Goal: Task Accomplishment & Management: Use online tool/utility

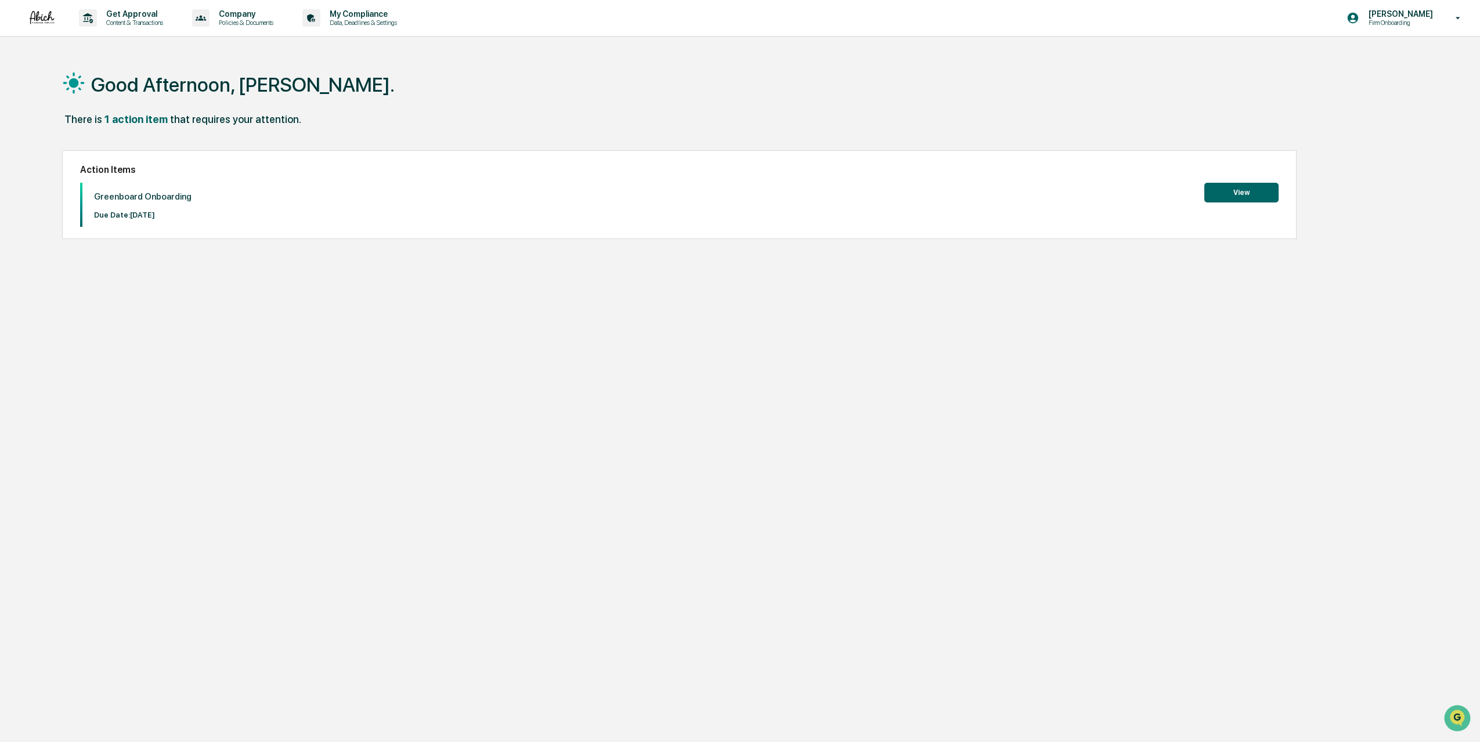
click at [1263, 190] on button "View" at bounding box center [1241, 193] width 74 height 20
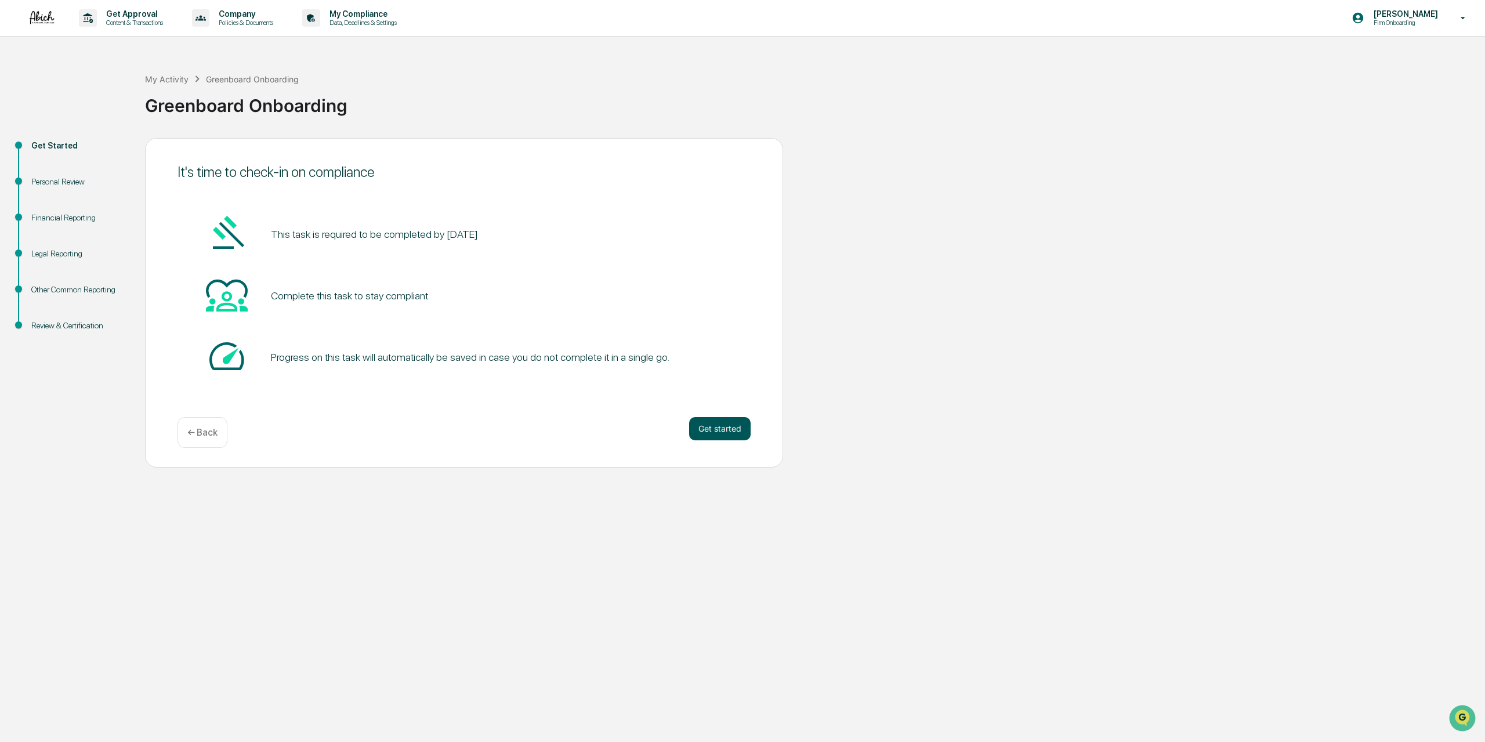
click at [717, 433] on button "Get started" at bounding box center [720, 428] width 62 height 23
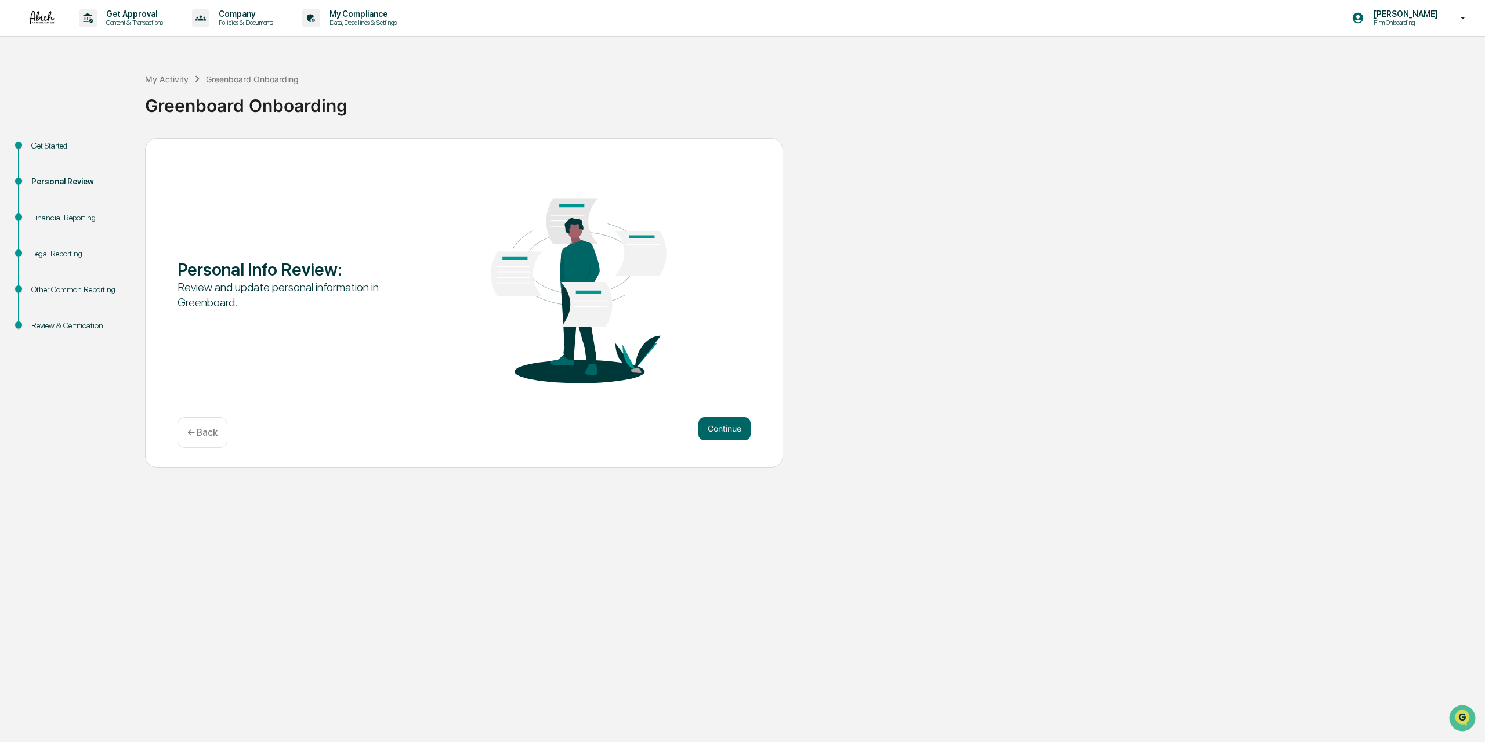
click at [717, 433] on button "Continue" at bounding box center [725, 428] width 52 height 23
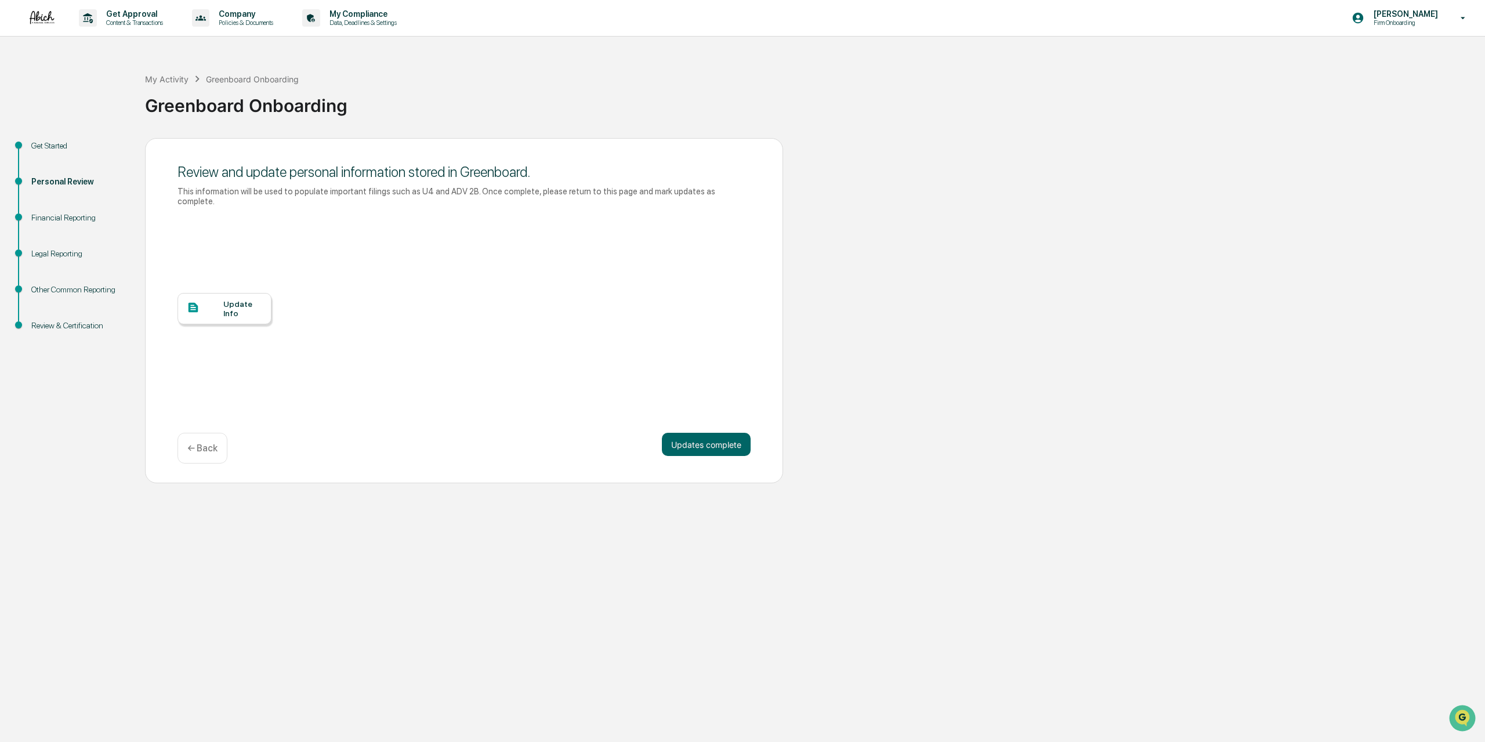
click at [717, 433] on button "Updates complete" at bounding box center [706, 444] width 89 height 23
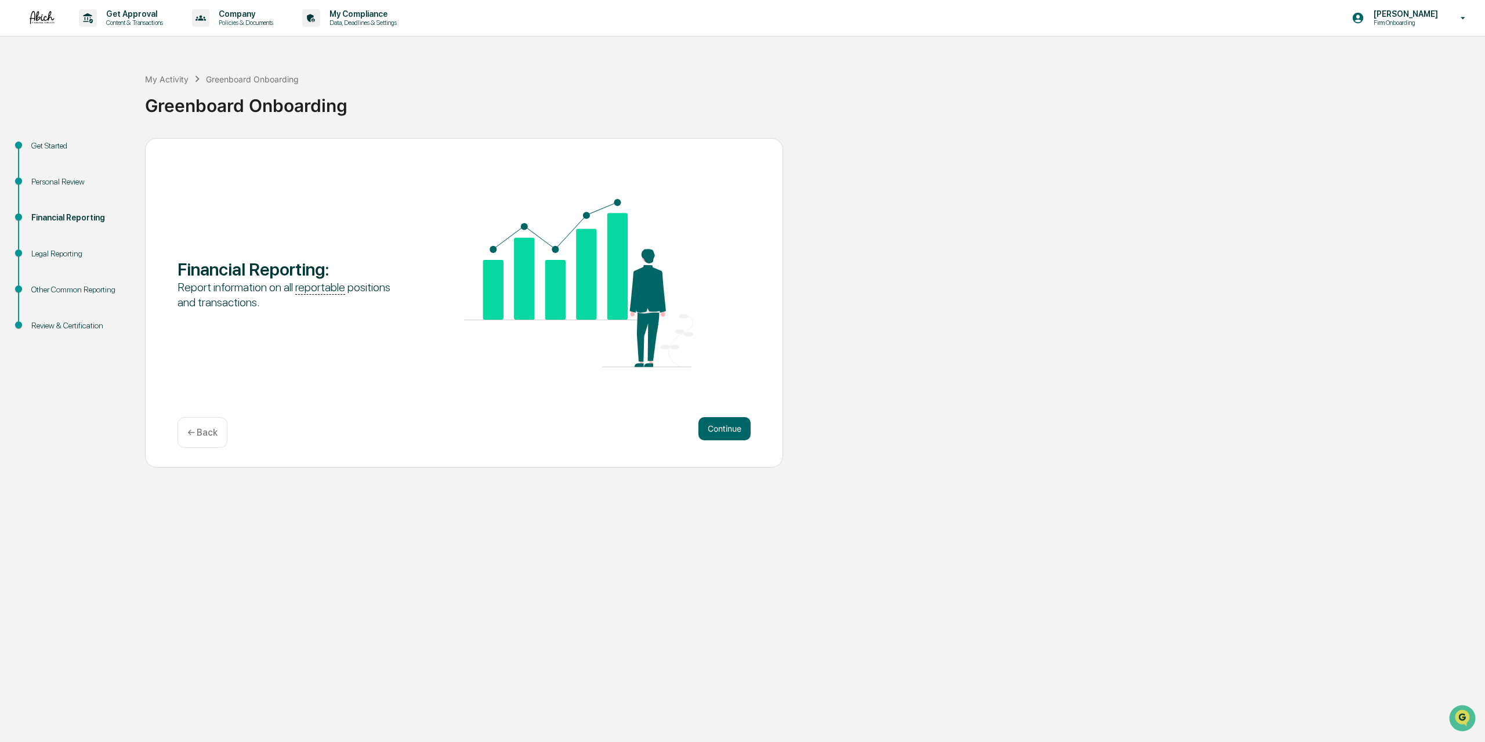
click at [717, 433] on button "Continue" at bounding box center [725, 428] width 52 height 23
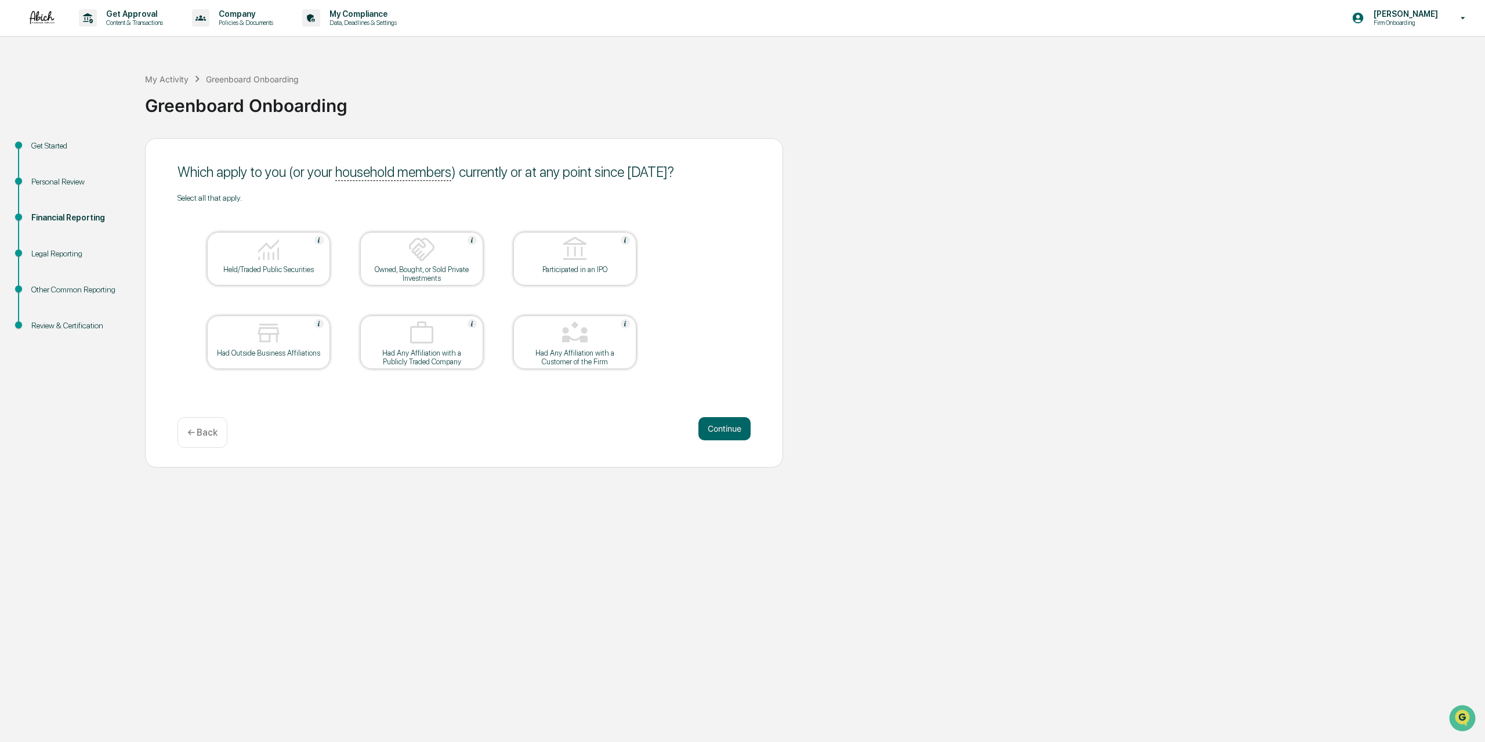
click at [259, 262] on img at bounding box center [269, 250] width 28 height 28
click at [728, 431] on button "Continue" at bounding box center [725, 428] width 52 height 23
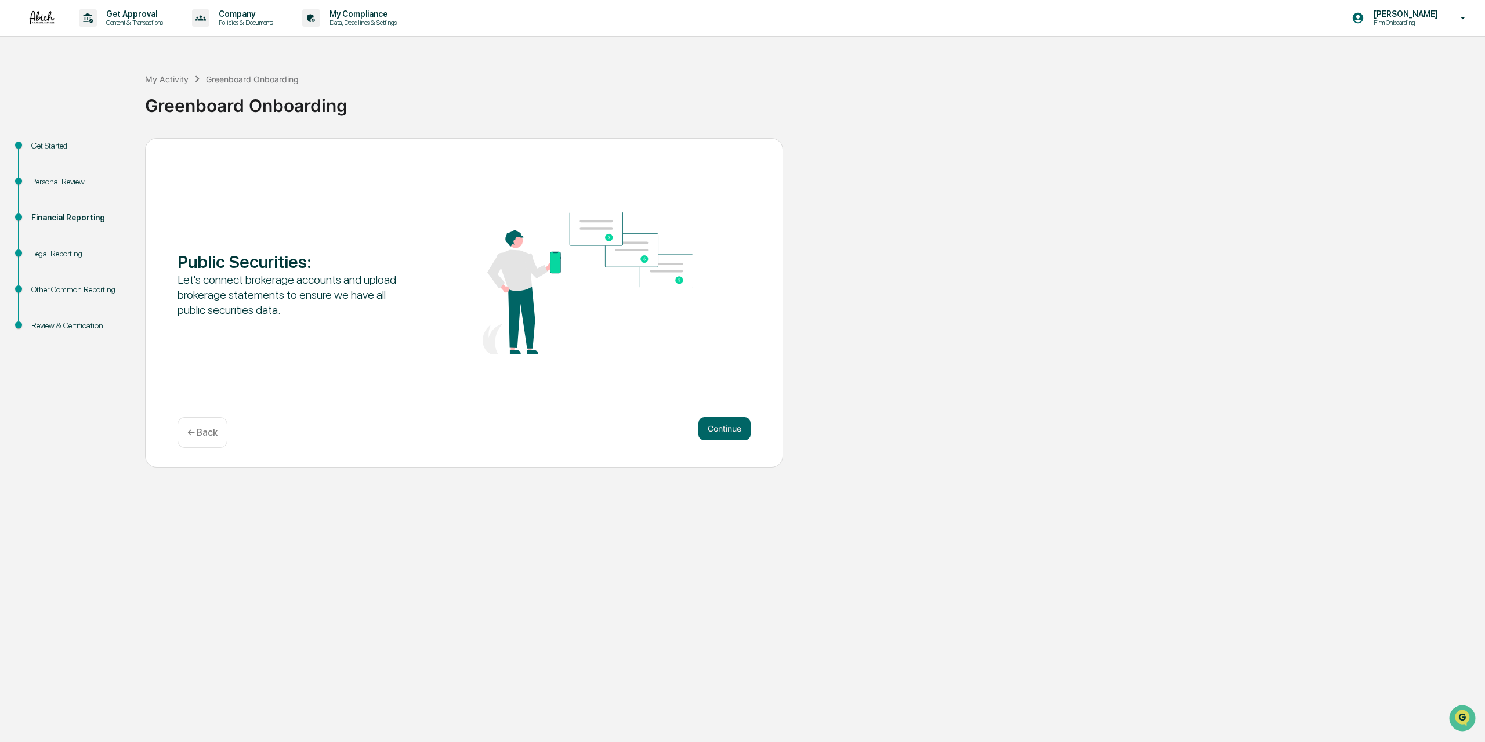
click at [728, 431] on button "Continue" at bounding box center [725, 428] width 52 height 23
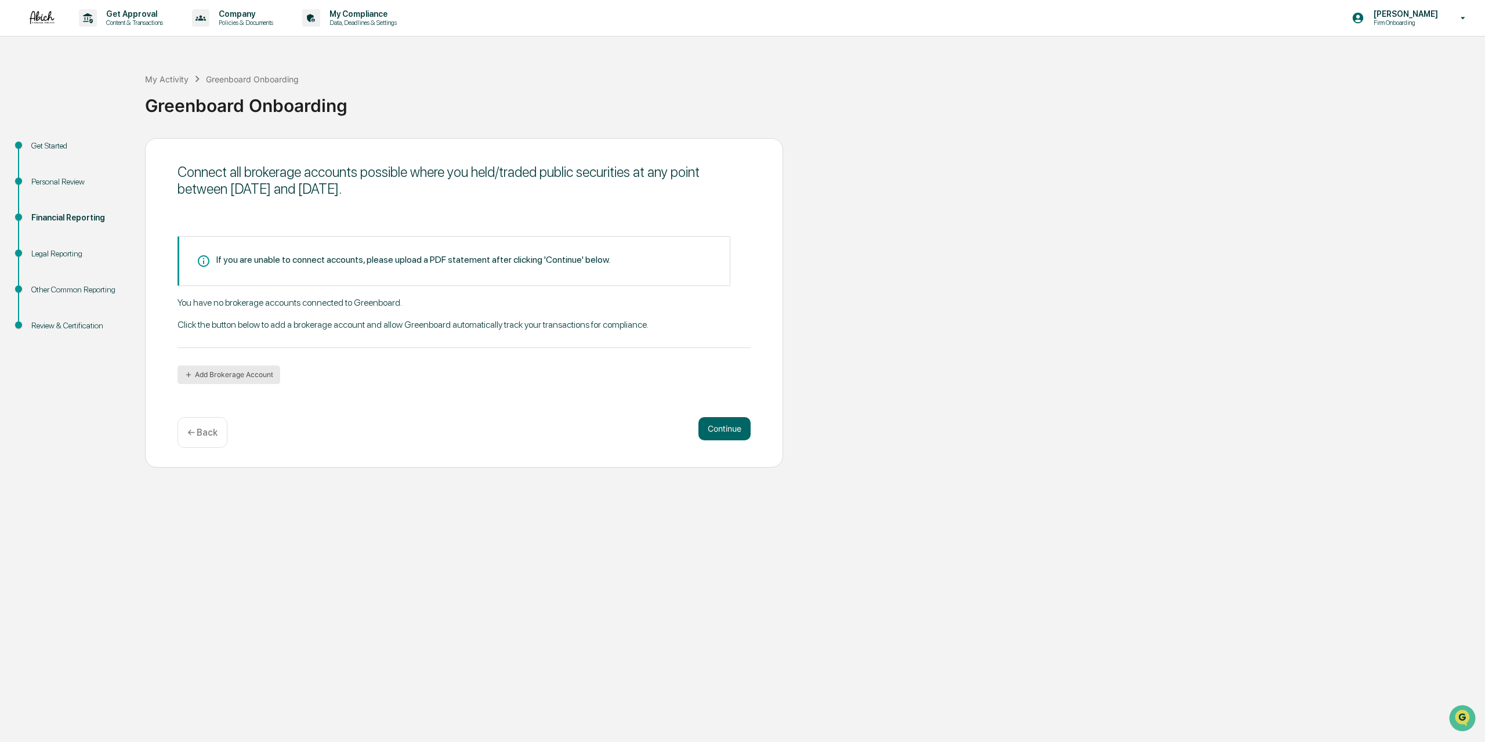
click at [223, 375] on button "Add Brokerage Account" at bounding box center [229, 375] width 103 height 19
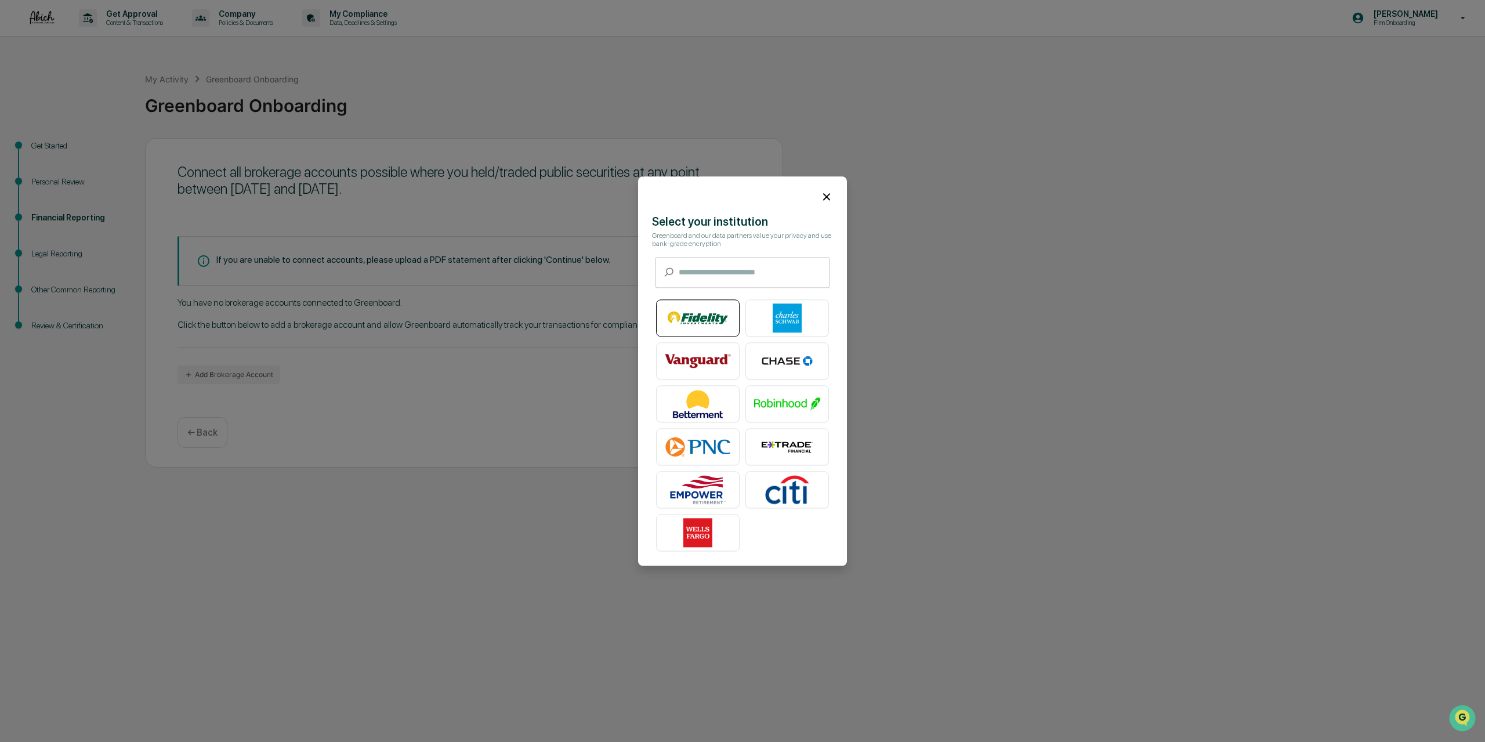
click at [699, 328] on img at bounding box center [698, 317] width 66 height 29
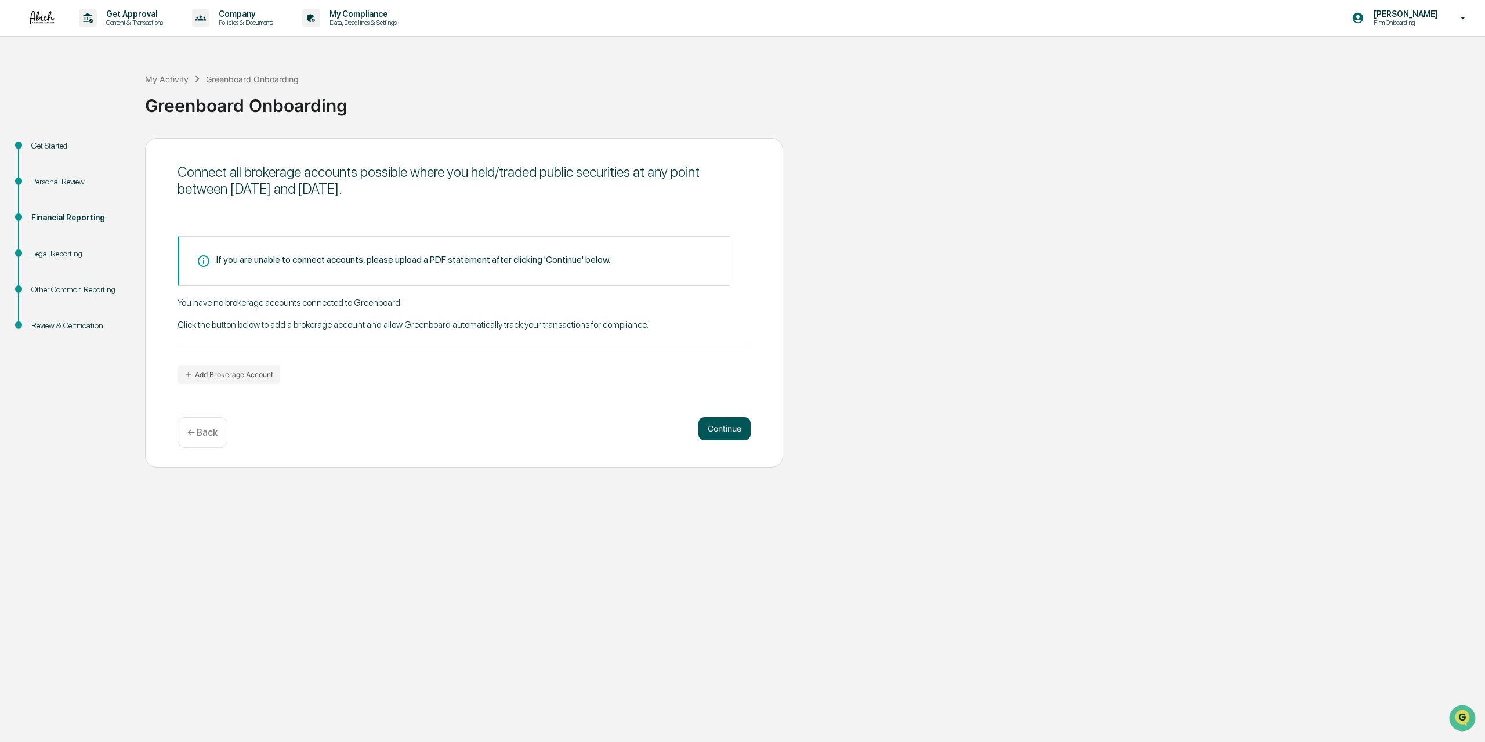
click at [742, 424] on button "Continue" at bounding box center [725, 428] width 52 height 23
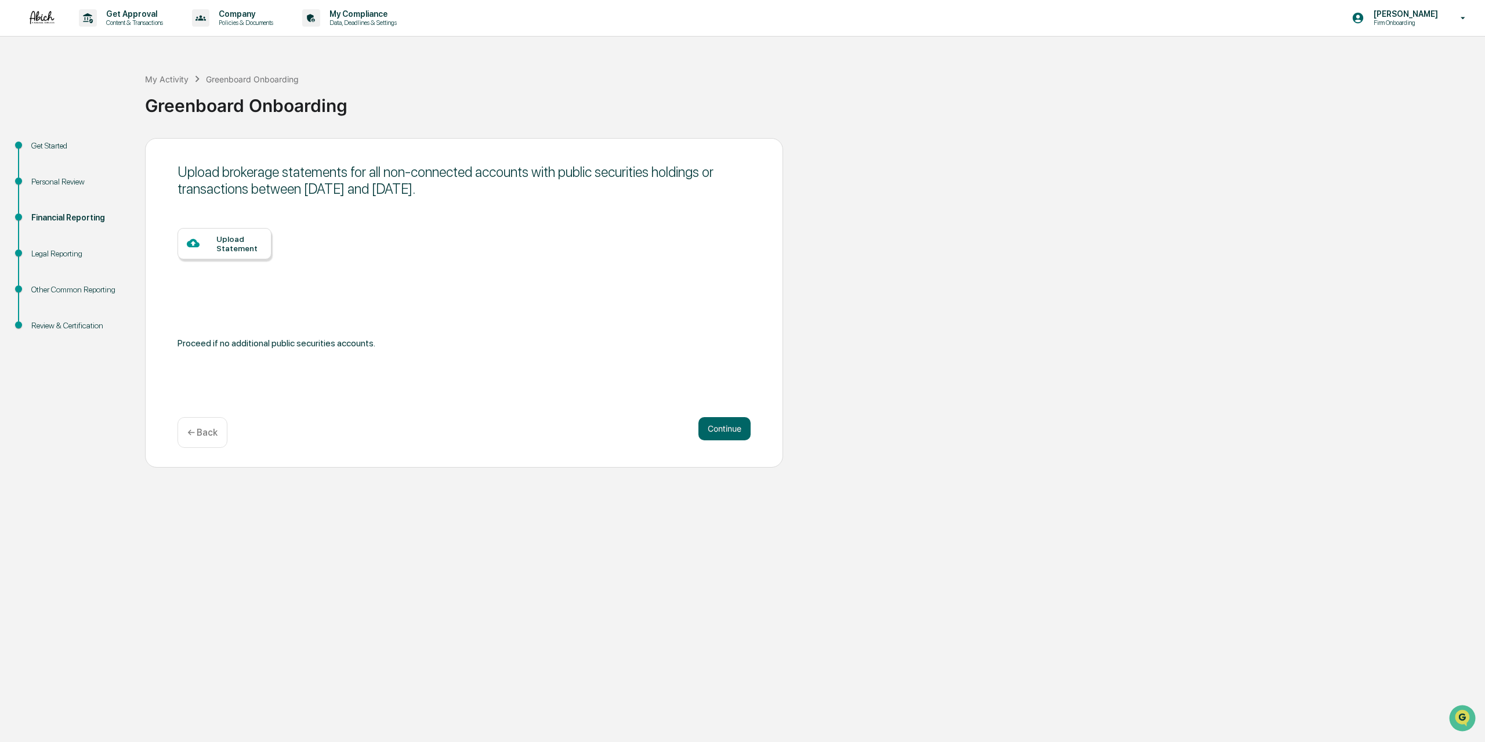
click at [238, 251] on div "Upload Statement" at bounding box center [239, 243] width 46 height 19
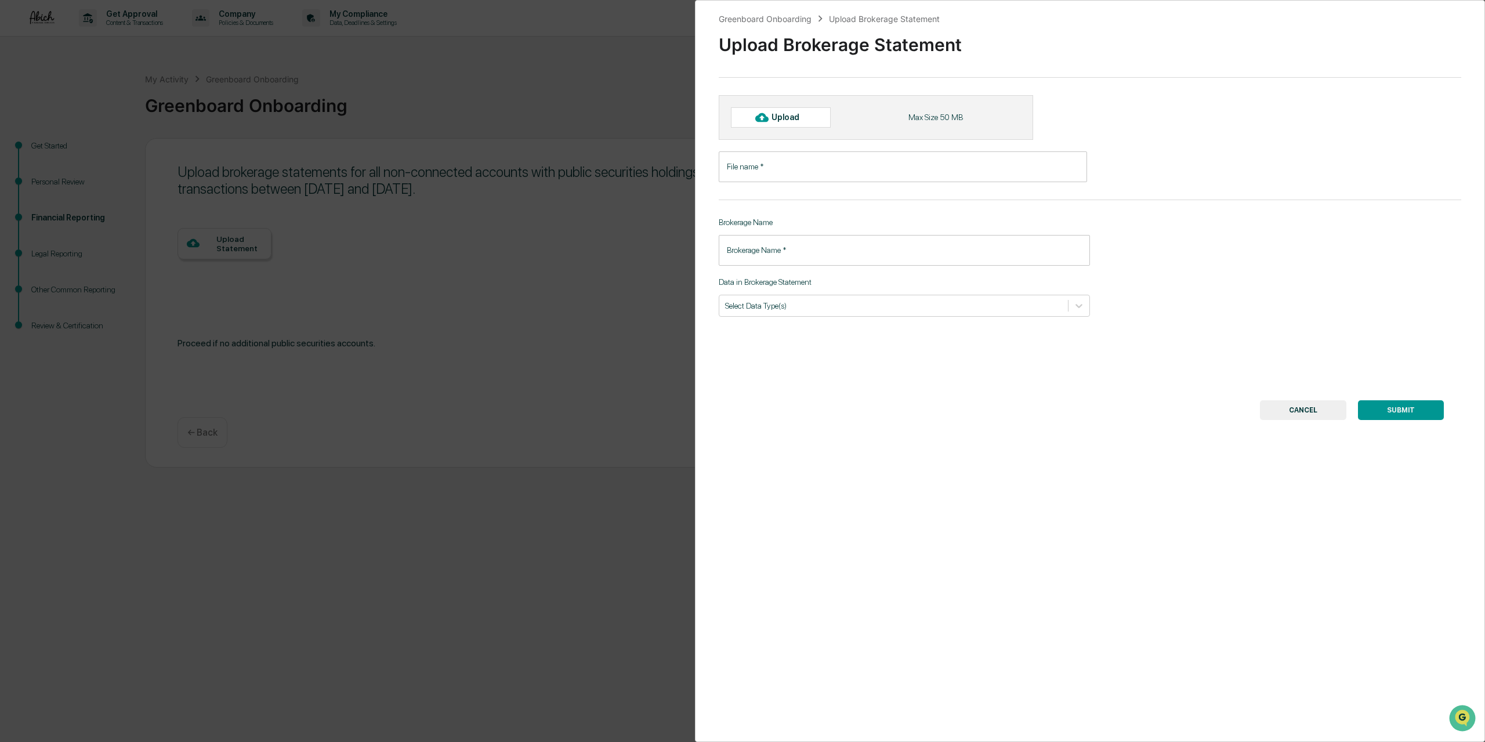
click at [788, 111] on div "Upload" at bounding box center [781, 117] width 100 height 20
type input "**********"
click at [849, 250] on input "Brokerage Name   *" at bounding box center [904, 256] width 371 height 31
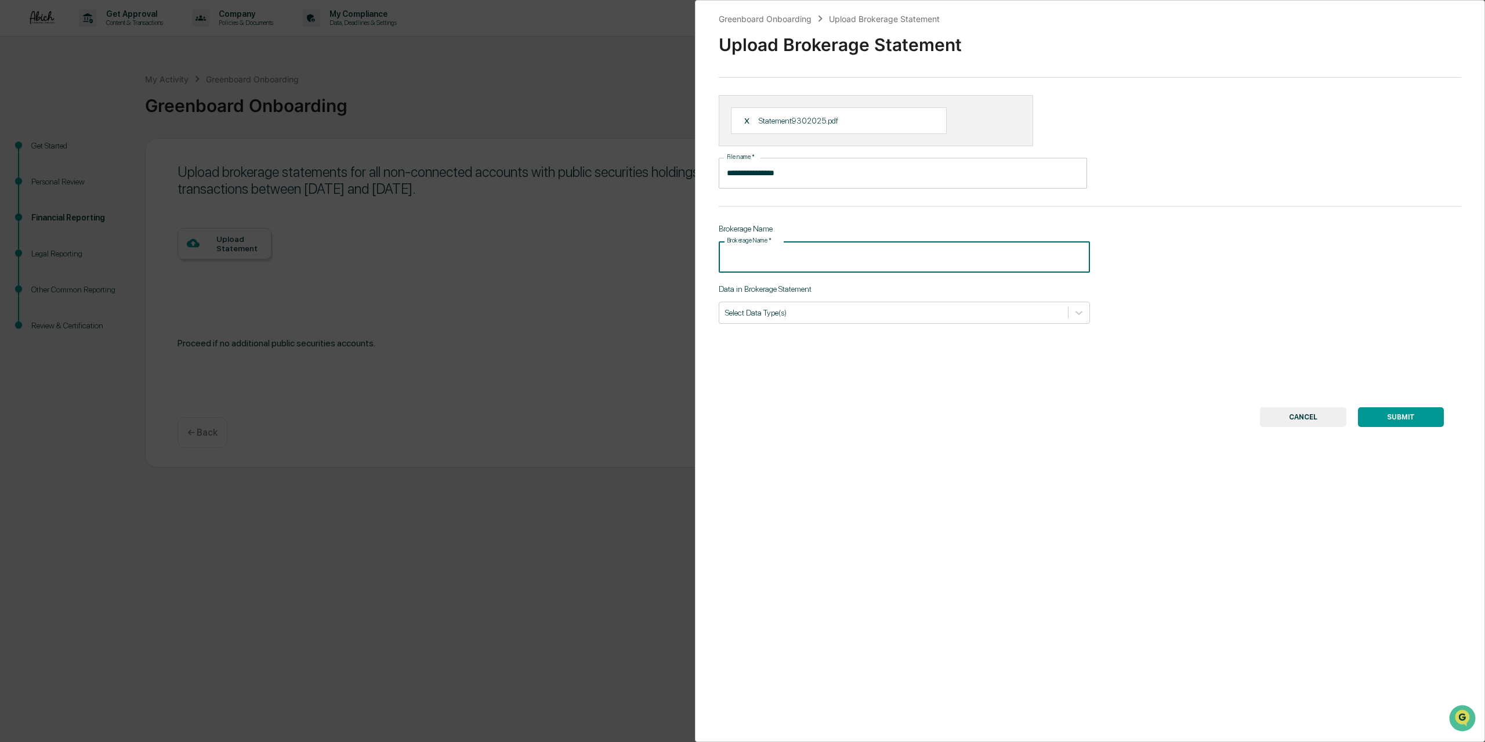
click at [826, 301] on div "Data in Brokerage Statement Select Data Type(s)" at bounding box center [904, 303] width 371 height 39
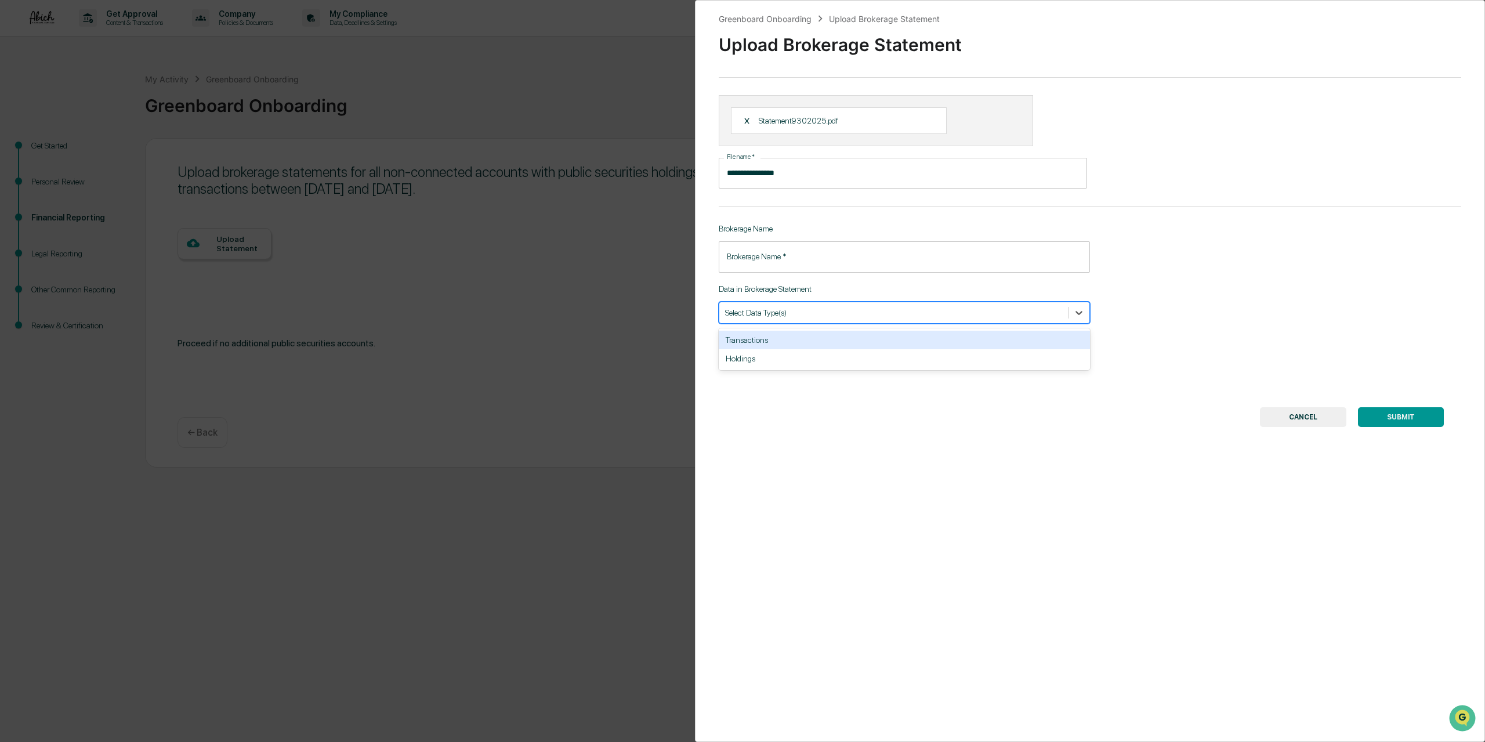
click at [829, 313] on div at bounding box center [893, 312] width 337 height 11
click at [766, 360] on div "Holdings" at bounding box center [904, 358] width 371 height 19
click at [792, 316] on div at bounding box center [906, 312] width 272 height 11
click at [792, 315] on div at bounding box center [906, 312] width 272 height 11
click at [764, 342] on div "Transactions" at bounding box center [904, 340] width 371 height 19
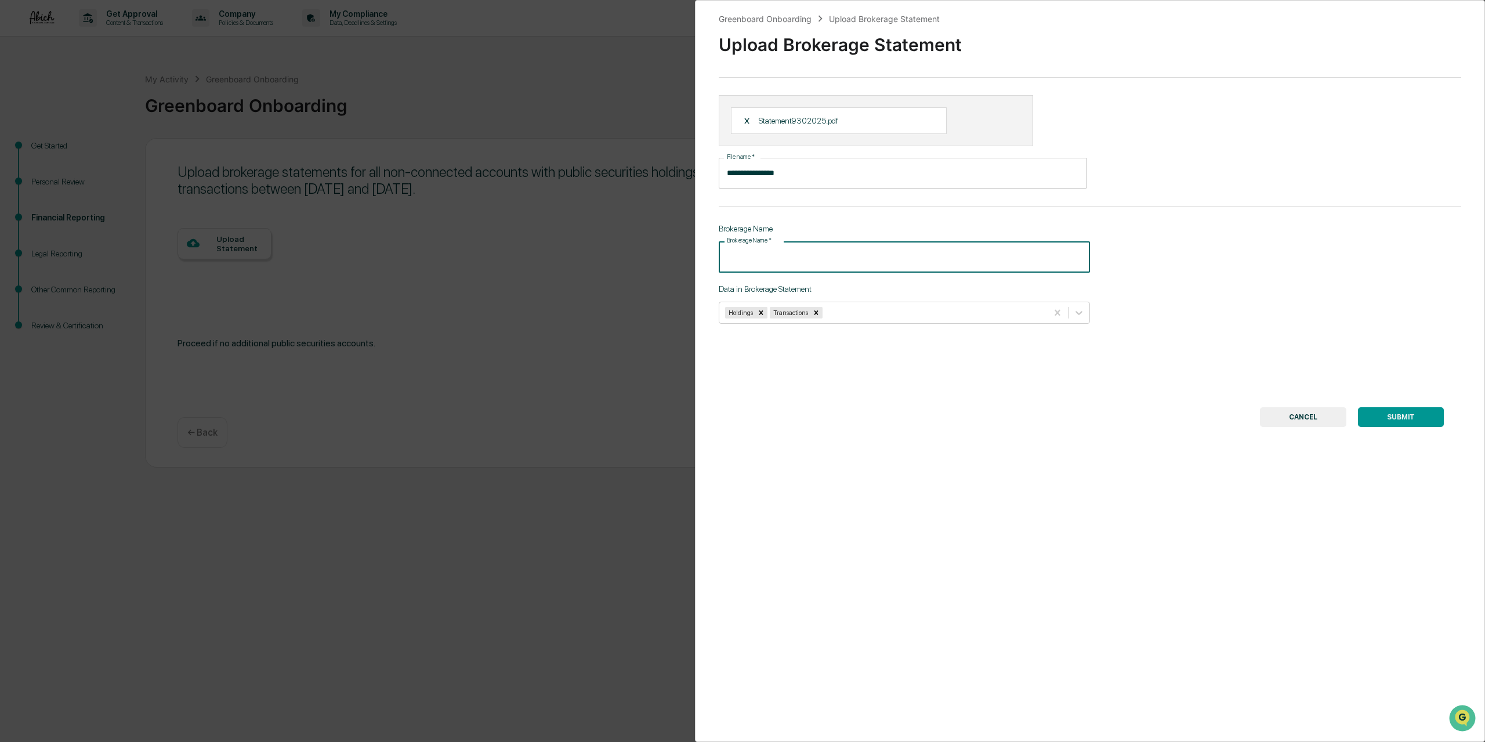
click at [769, 257] on input "Brokerage Name   *" at bounding box center [904, 256] width 371 height 31
